Goal: Navigation & Orientation: Go to known website

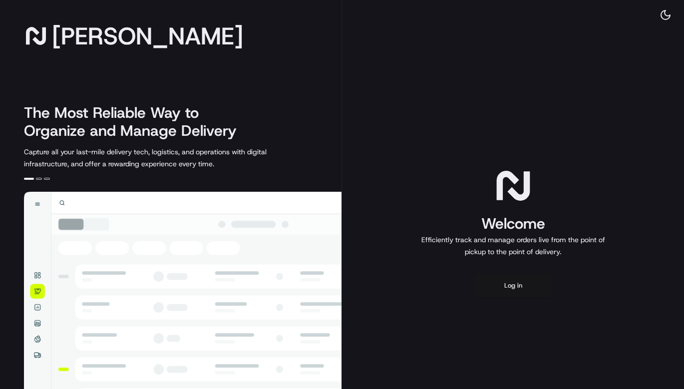
click at [510, 292] on button "Log in" at bounding box center [513, 285] width 80 height 24
